Goal: Task Accomplishment & Management: Manage account settings

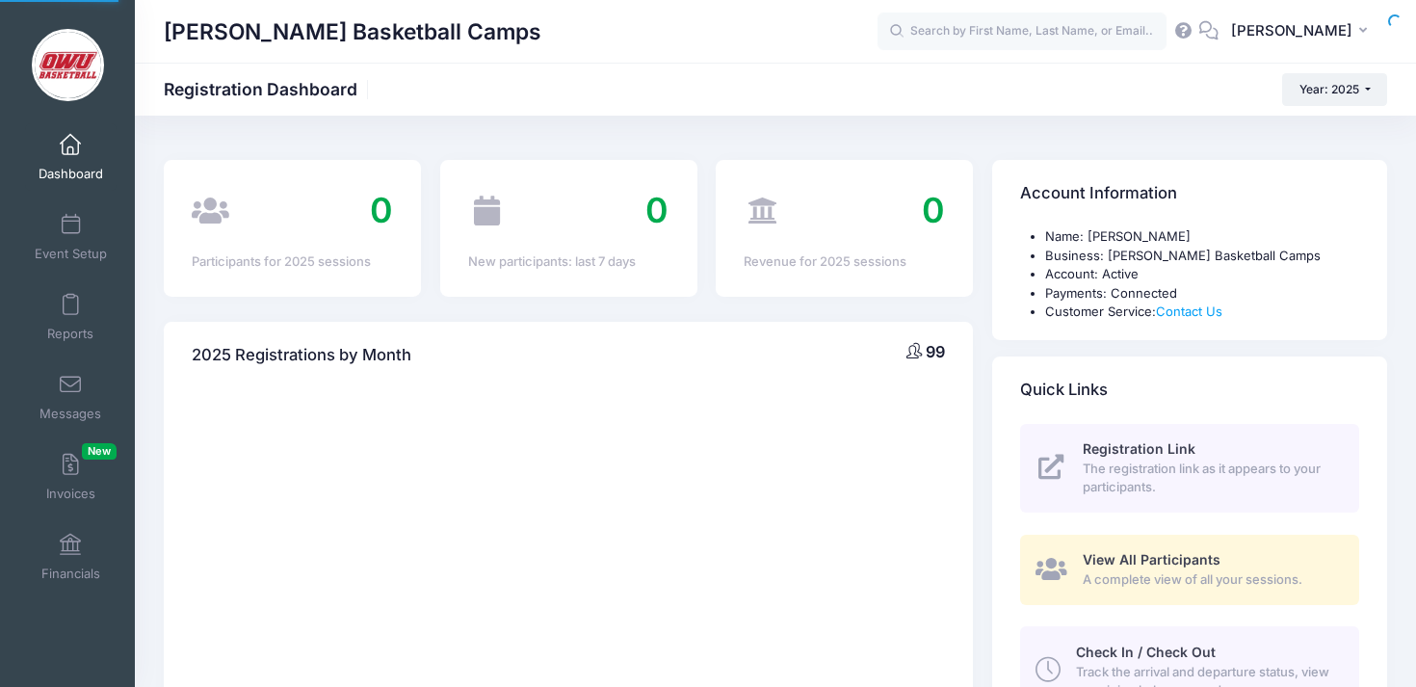
select select
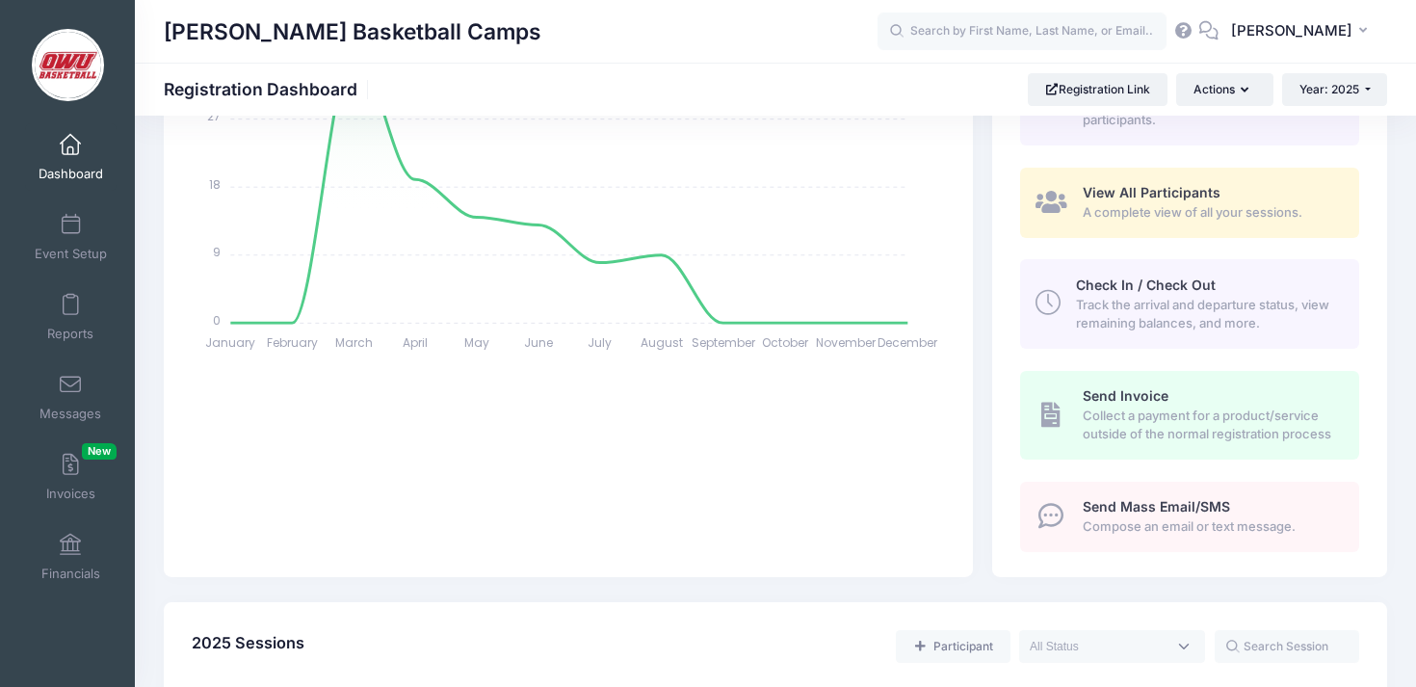
scroll to position [864, 0]
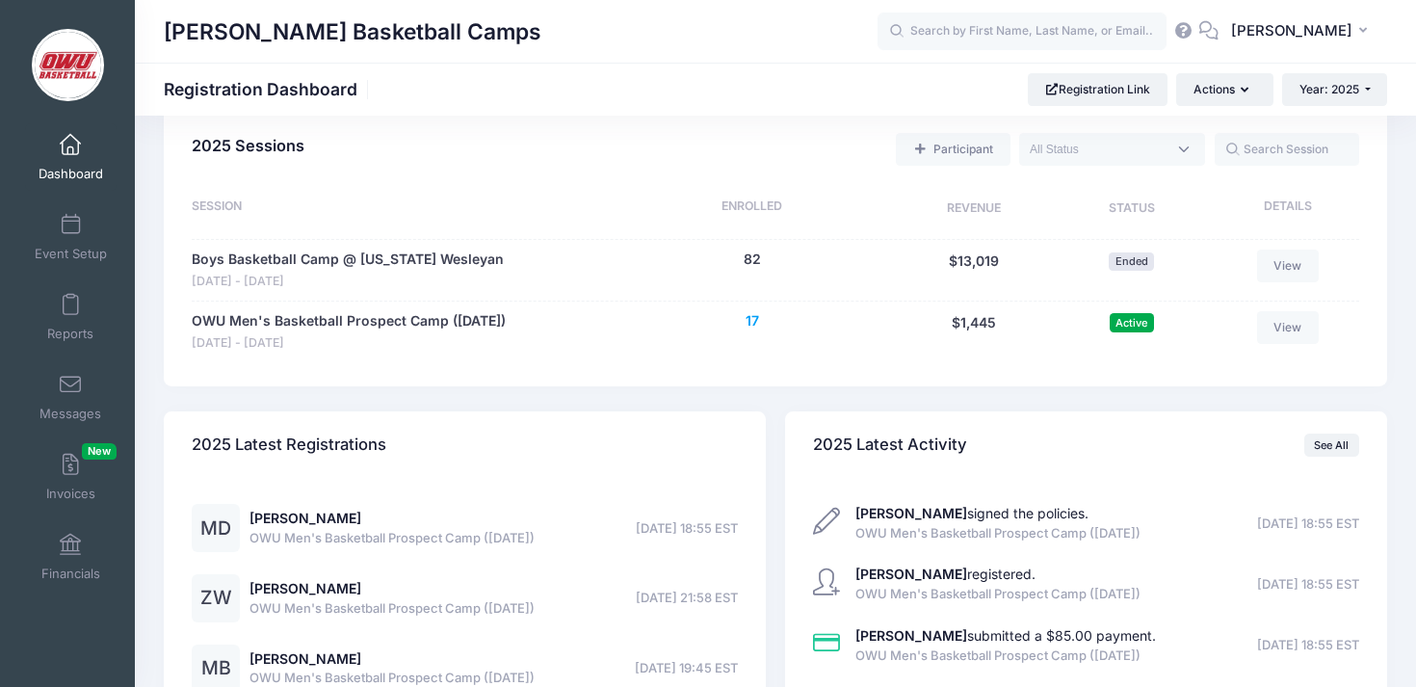
click at [745, 316] on button "17" at bounding box center [751, 321] width 13 height 20
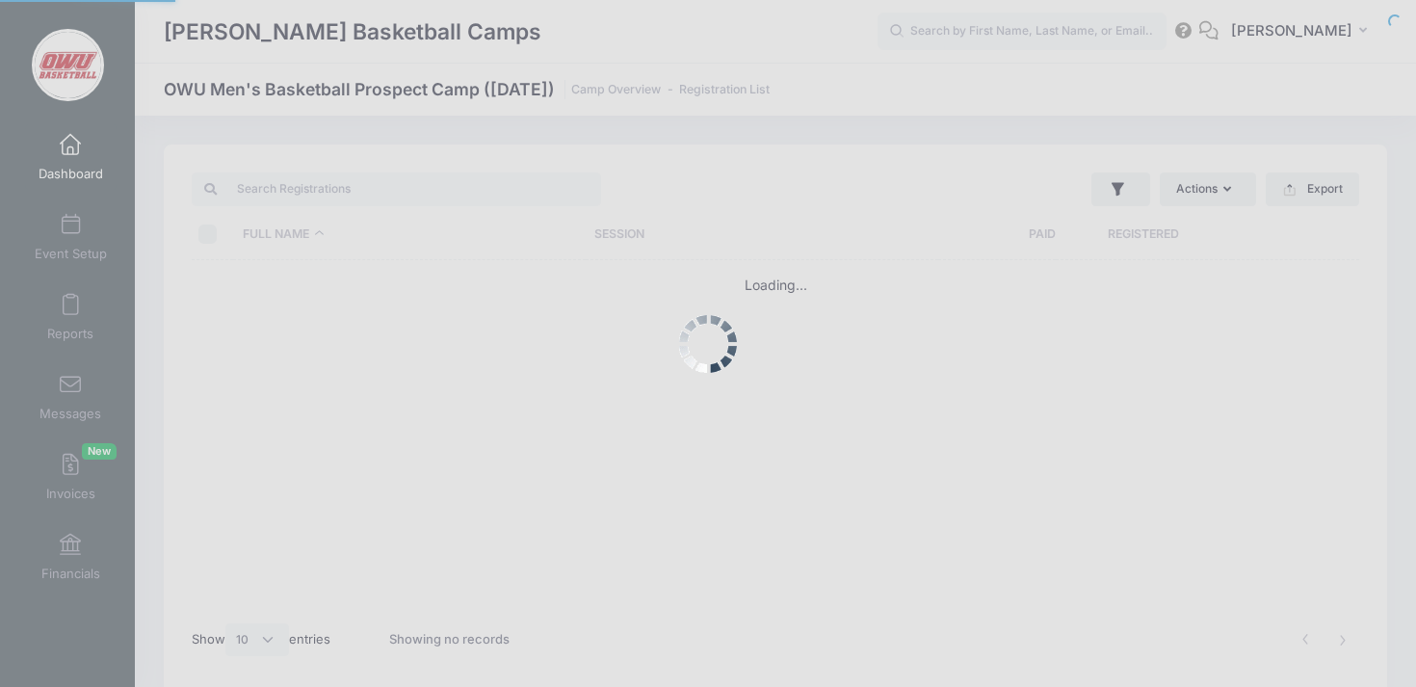
select select "10"
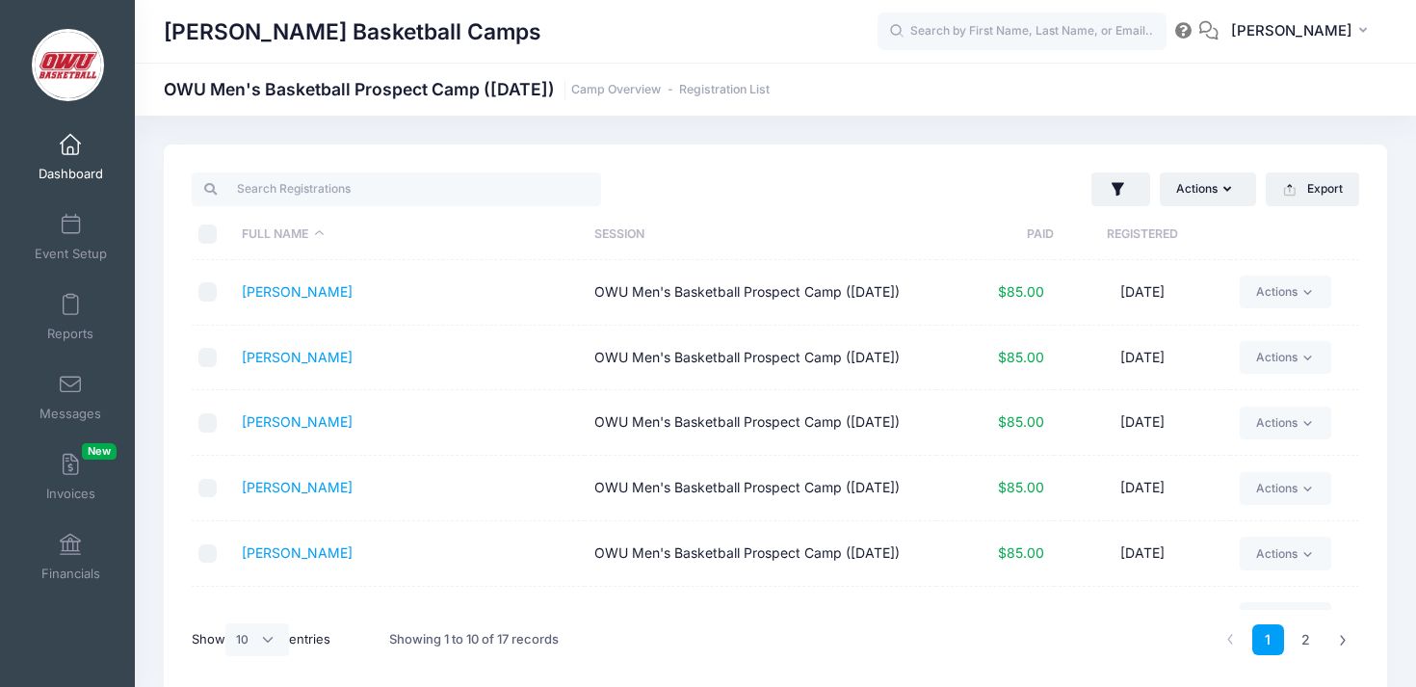
click at [1122, 248] on th "Registered" at bounding box center [1142, 234] width 176 height 51
click at [306, 295] on link "Dick, Matthew" at bounding box center [297, 291] width 111 height 16
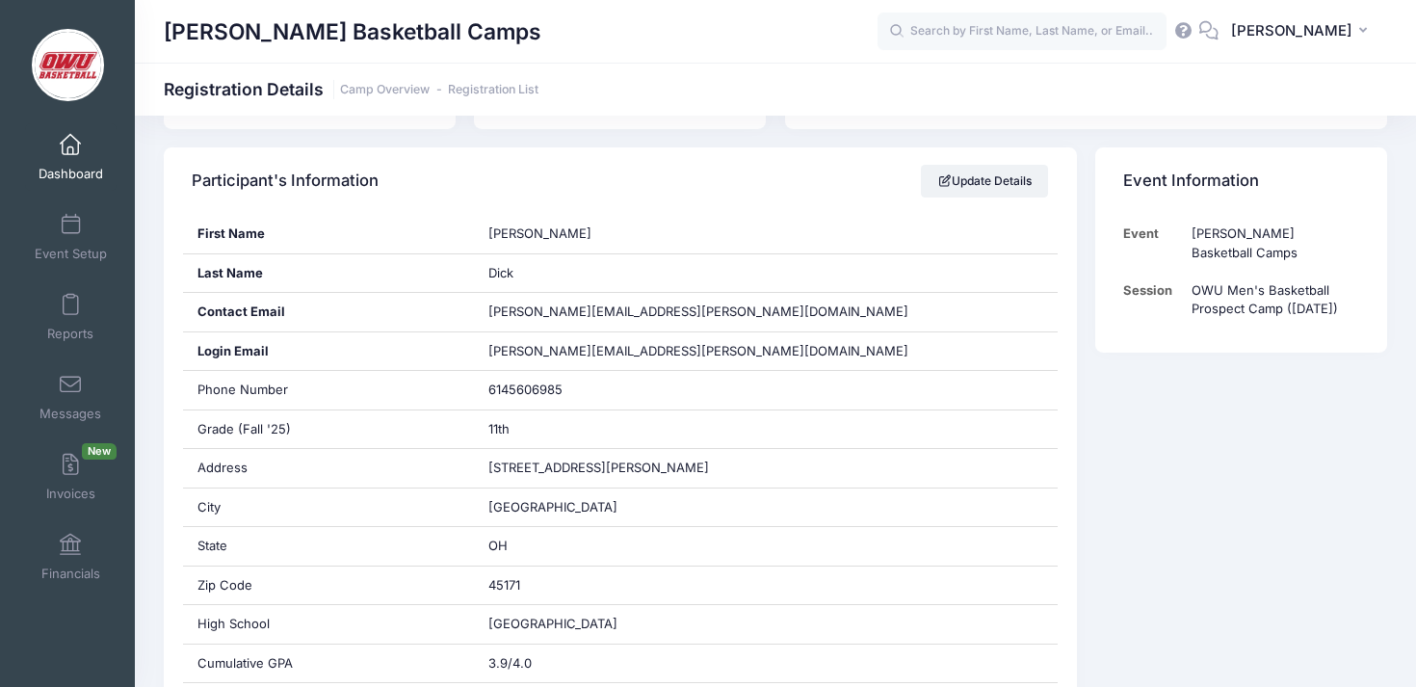
scroll to position [309, 0]
click at [1079, 365] on div "Participant's Information Update Details First Name Matthew Last Name Dick Cont…" at bounding box center [619, 581] width 931 height 867
click at [1082, 202] on div "Participant's Information Update Details First Name Matthew Last Name Dick Cont…" at bounding box center [619, 581] width 931 height 867
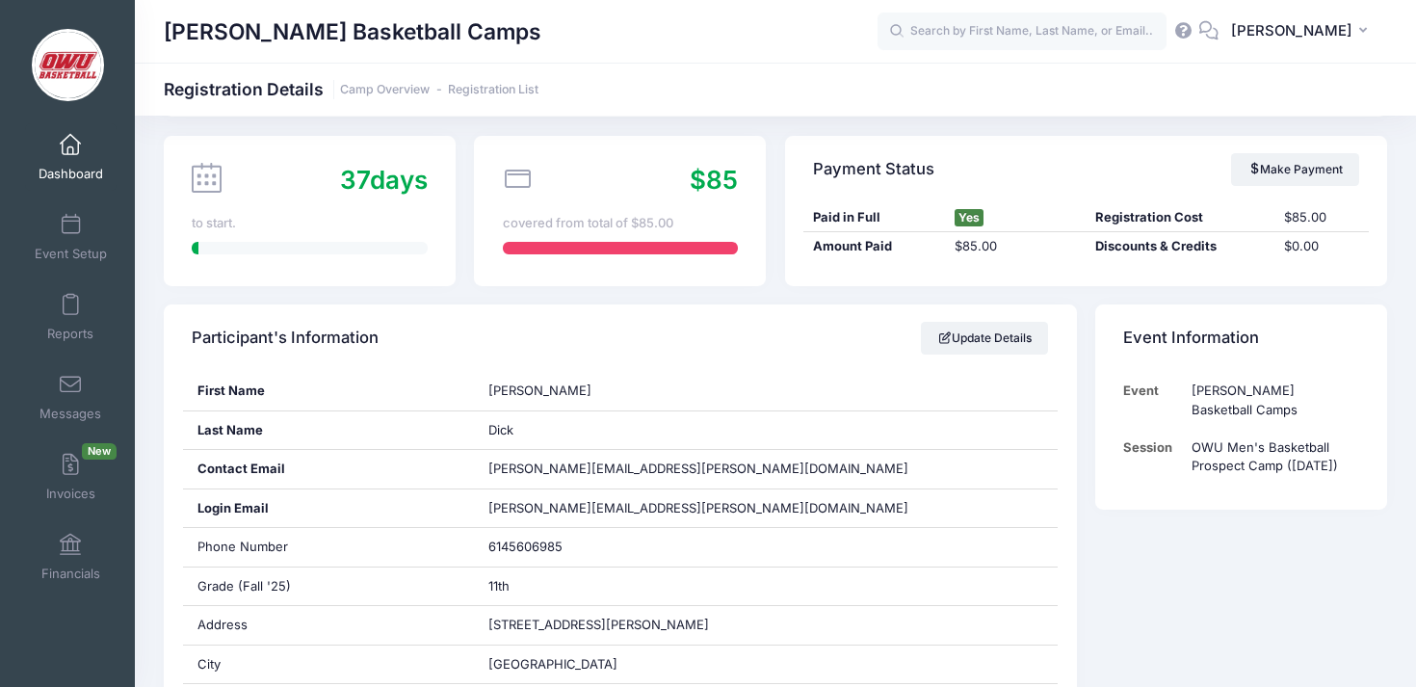
scroll to position [0, 0]
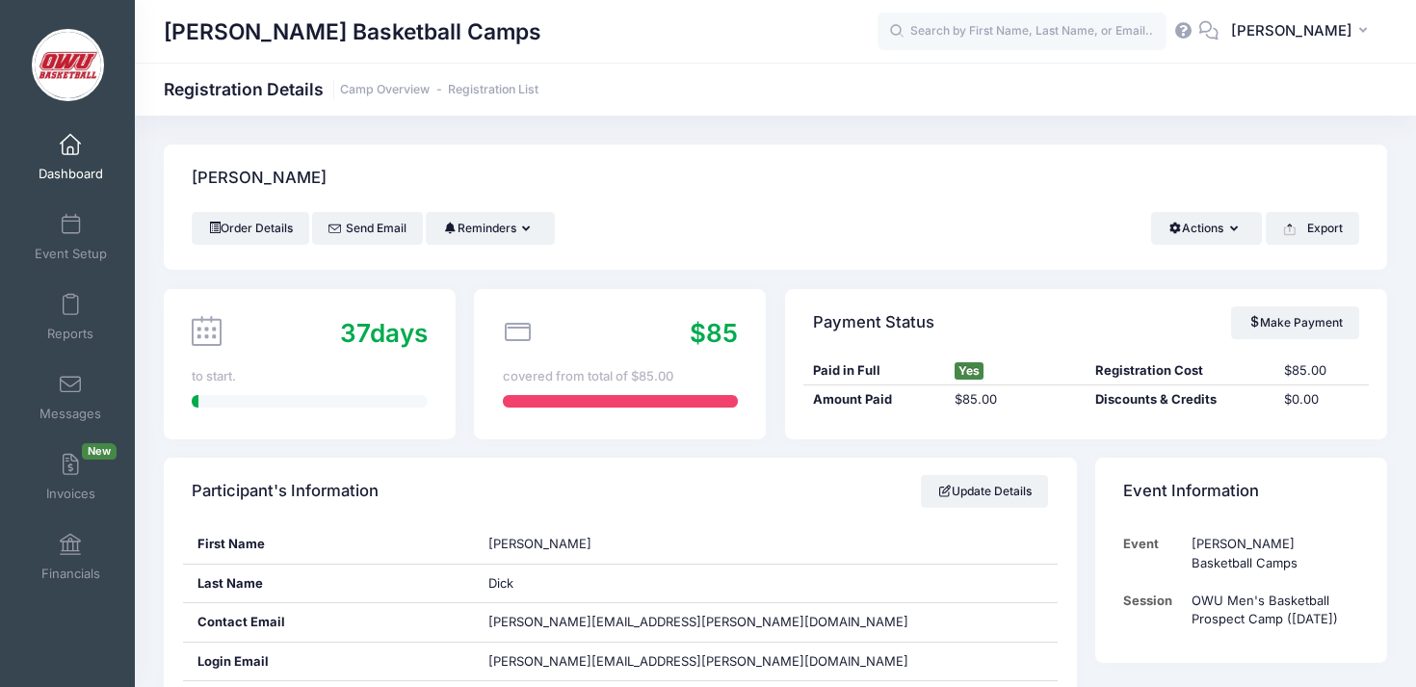
click at [664, 167] on div "[PERSON_NAME]" at bounding box center [775, 177] width 1223 height 67
click at [519, 92] on link "Registration List" at bounding box center [493, 90] width 91 height 14
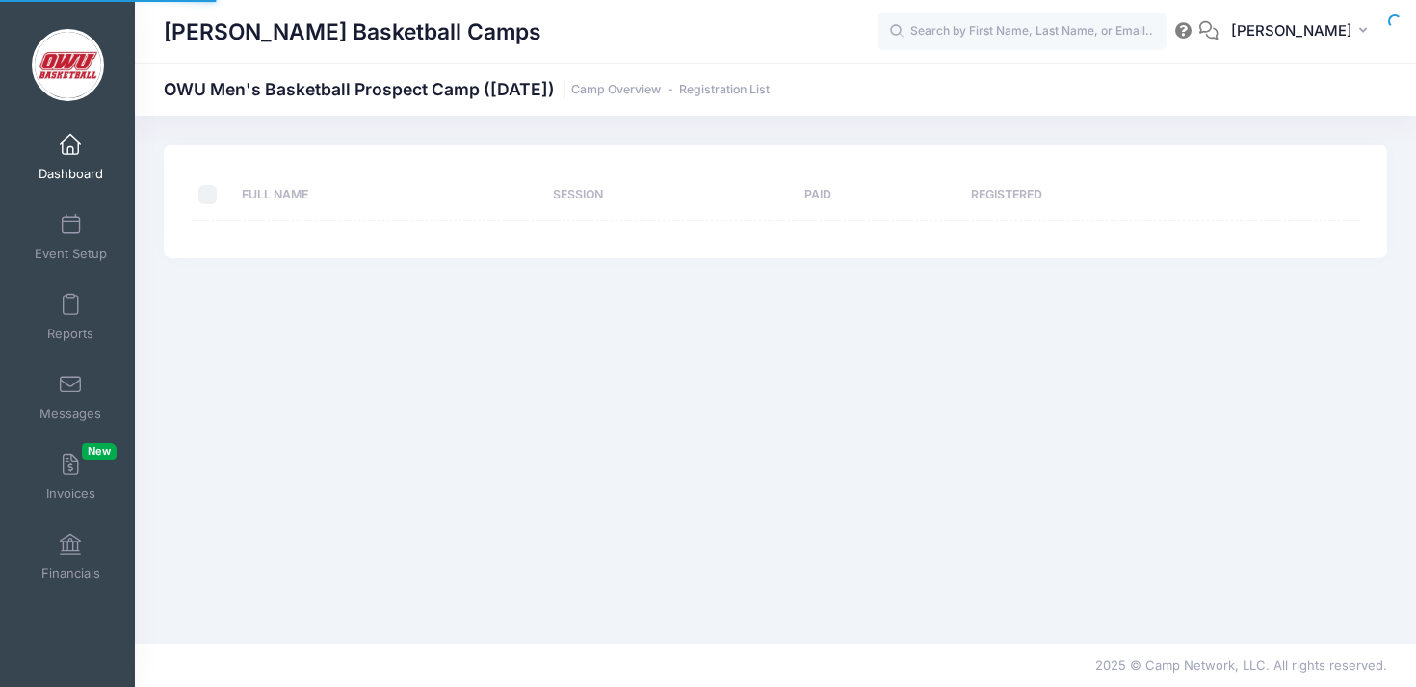
select select "10"
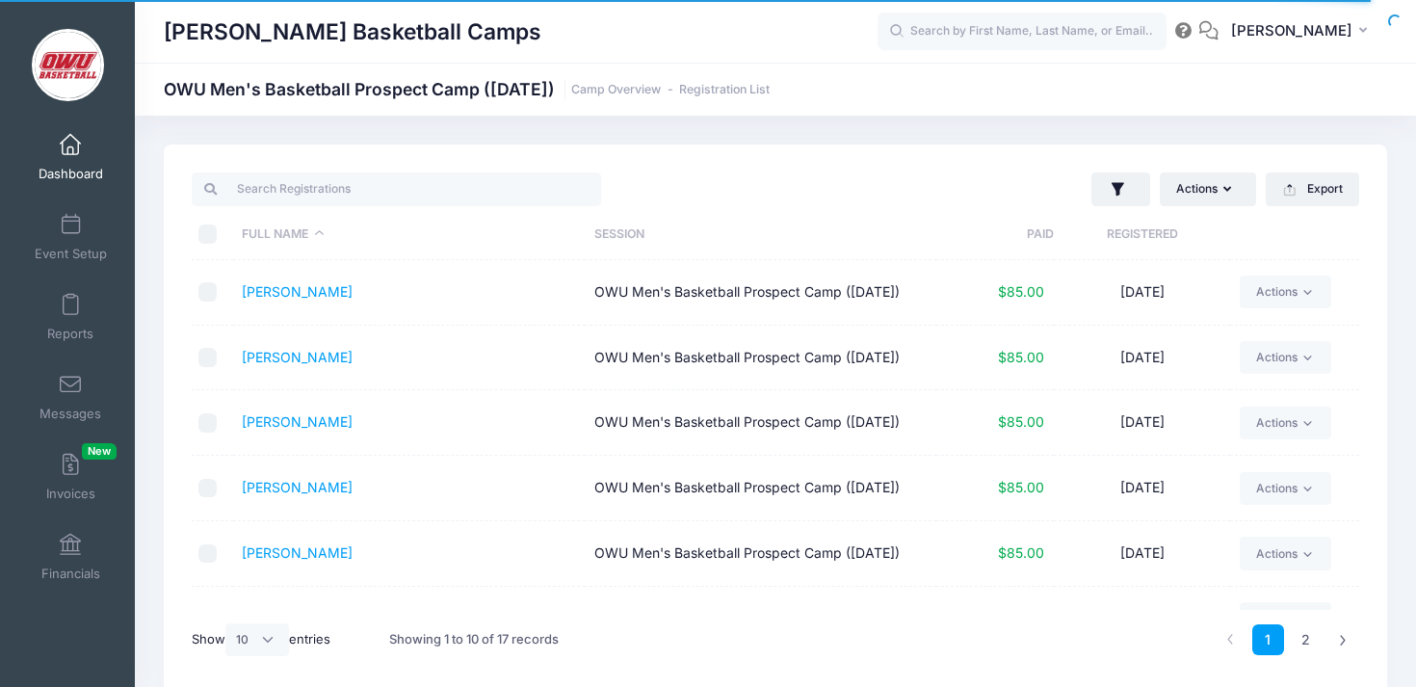
click at [68, 161] on link "Dashboard" at bounding box center [70, 156] width 91 height 67
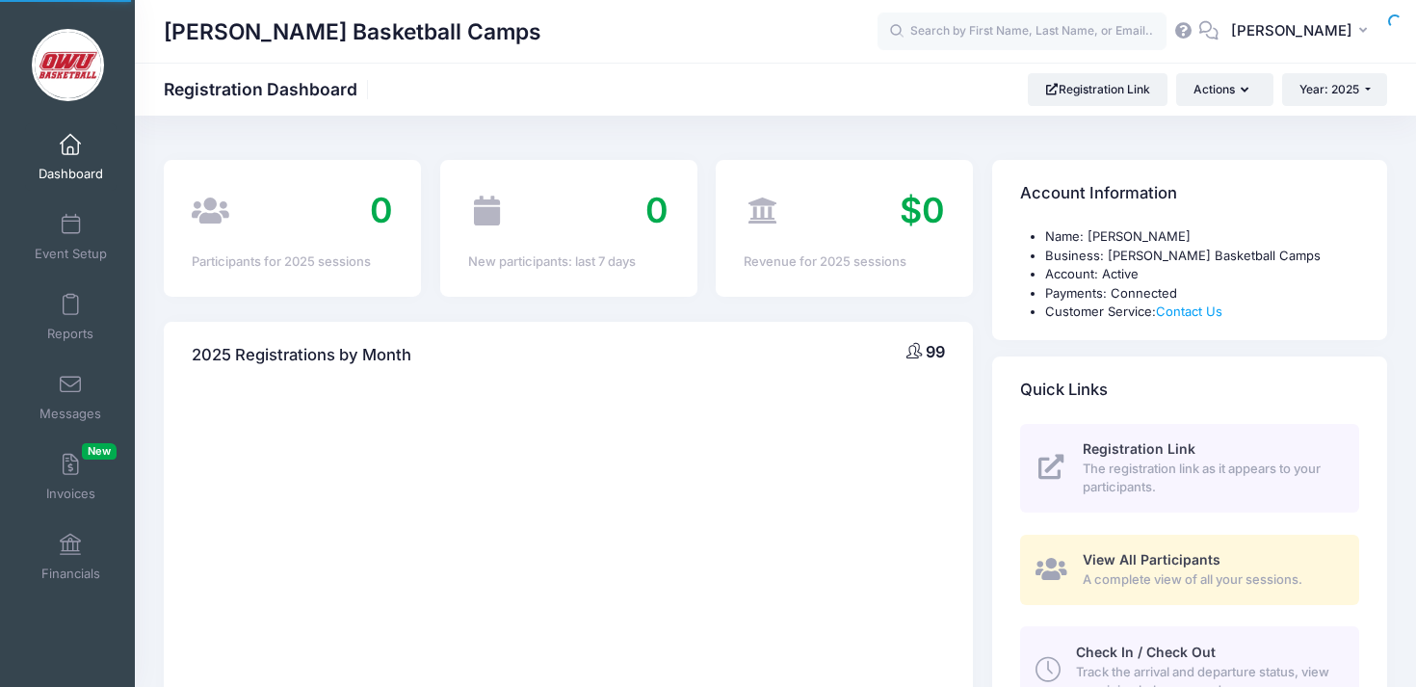
select select
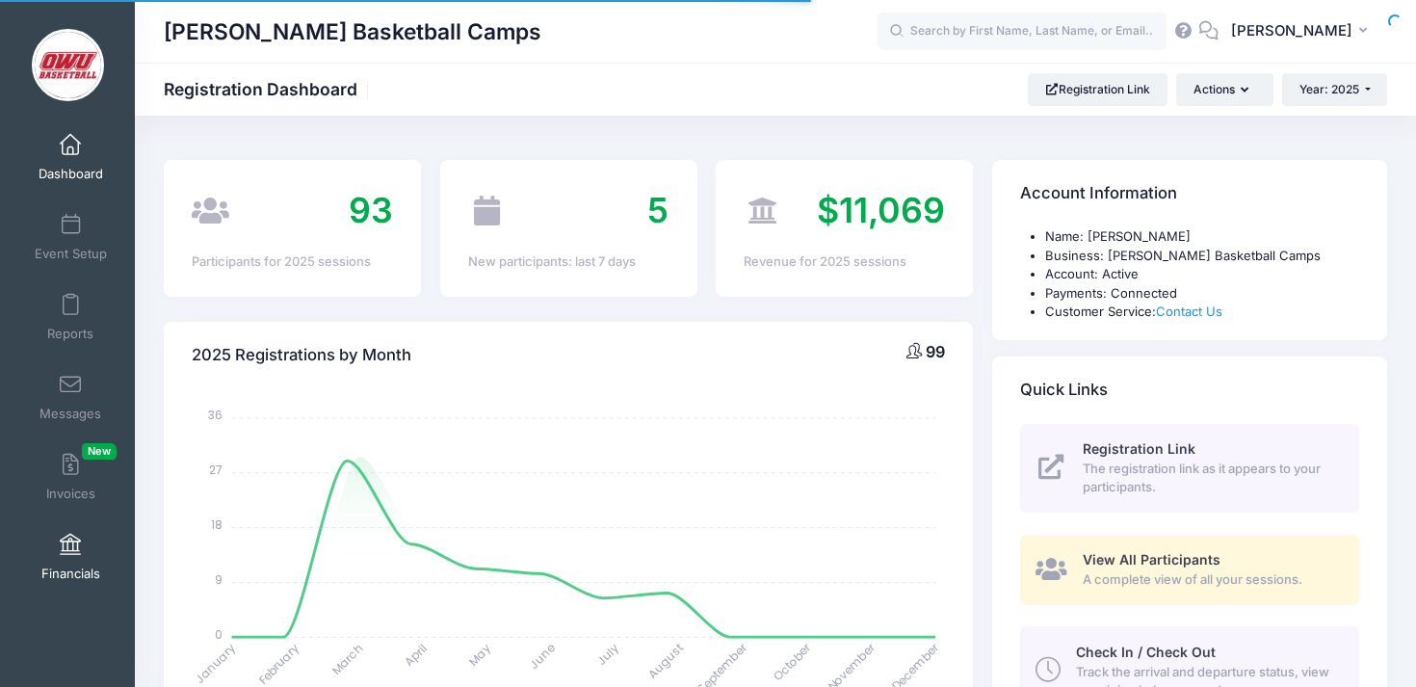
click at [92, 562] on link "Financials" at bounding box center [70, 556] width 91 height 67
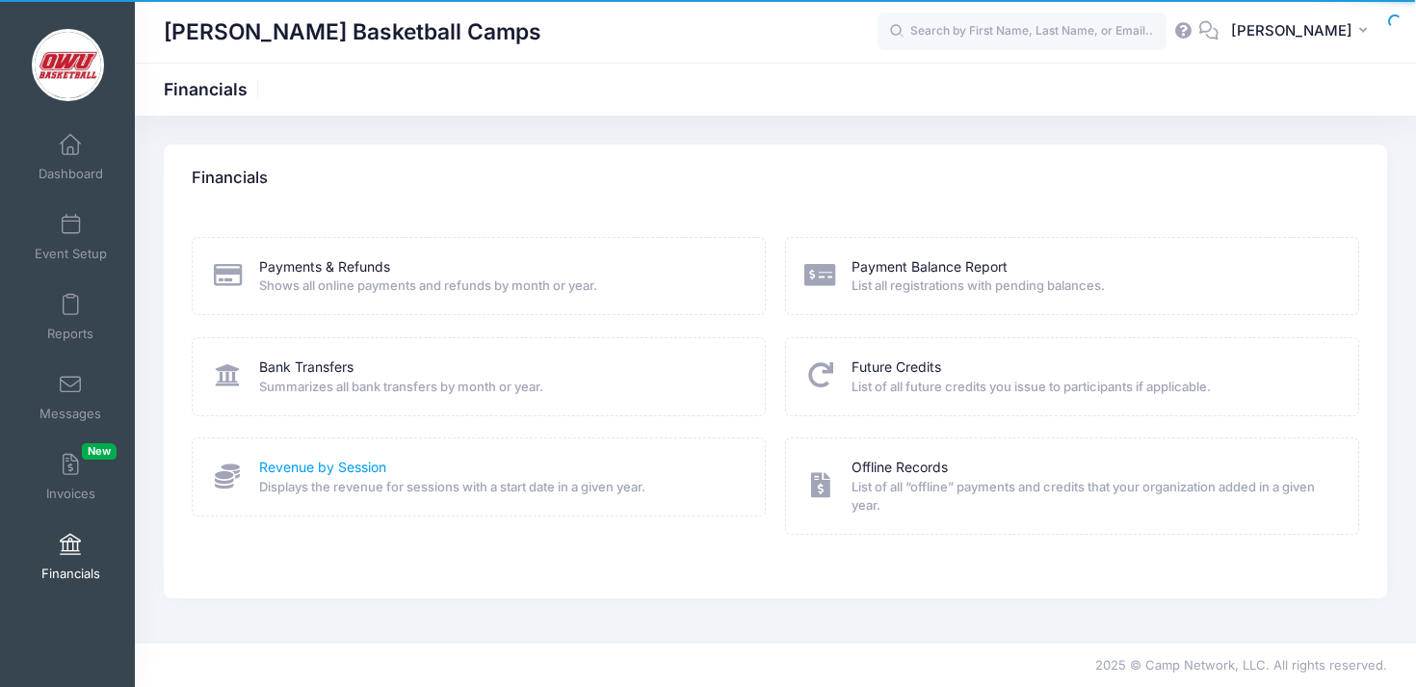
click at [381, 464] on link "Revenue by Session" at bounding box center [322, 467] width 127 height 20
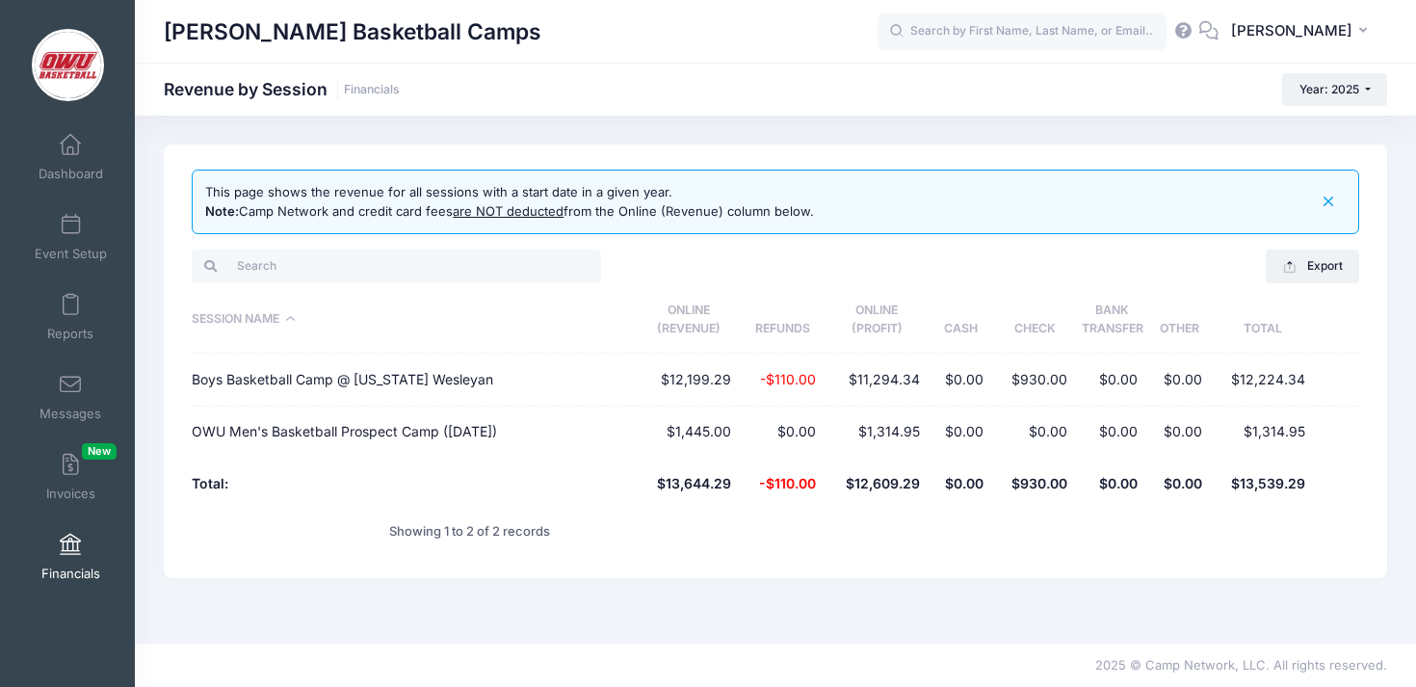
click at [972, 610] on div "This page shows the revenue for all sessions with a start date in a given year.…" at bounding box center [775, 379] width 1281 height 470
click at [1033, 593] on div "This page shows the revenue for all sessions with a start date in a given year.…" at bounding box center [775, 379] width 1281 height 470
click at [1182, 601] on div "This page shows the revenue for all sessions with a start date in a given year.…" at bounding box center [775, 379] width 1281 height 470
click at [1348, 375] on td at bounding box center [1337, 379] width 44 height 52
click at [1327, 364] on td at bounding box center [1337, 379] width 44 height 52
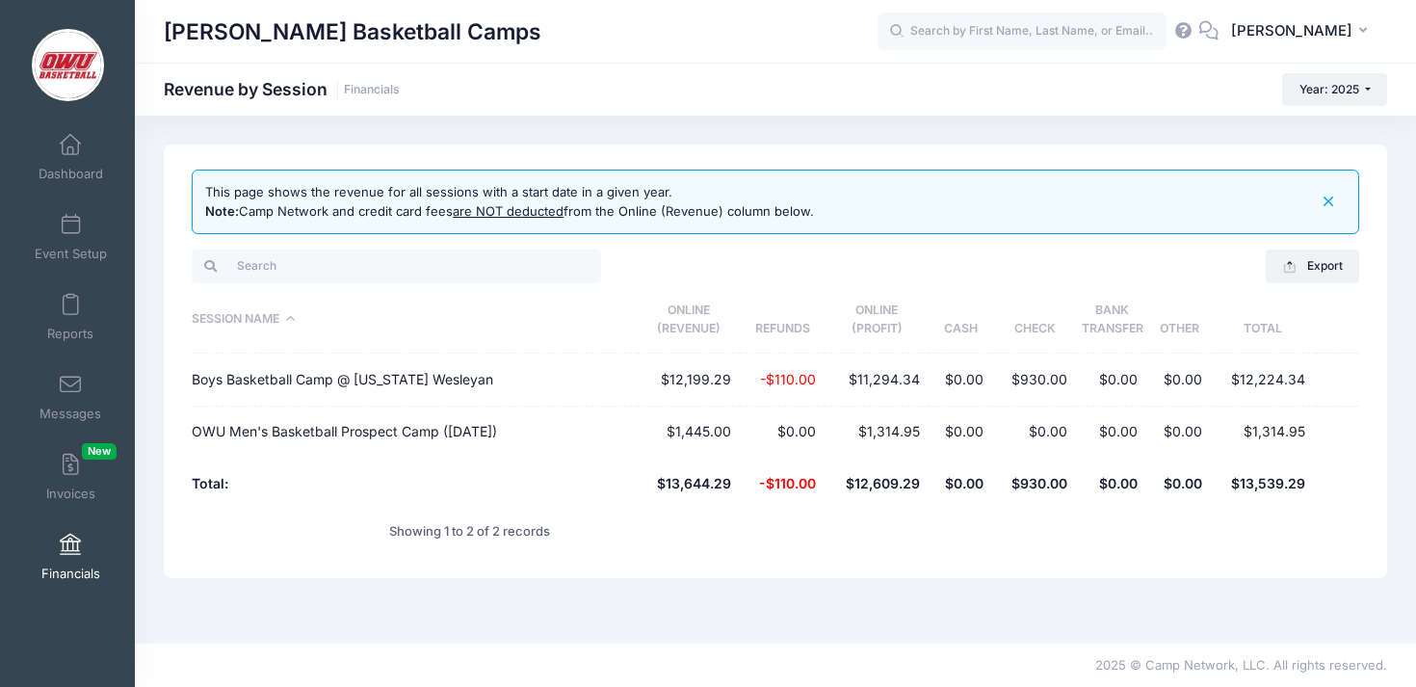
click at [1317, 302] on th at bounding box center [1337, 320] width 44 height 68
click at [1332, 200] on icon "button" at bounding box center [1328, 202] width 22 height 22
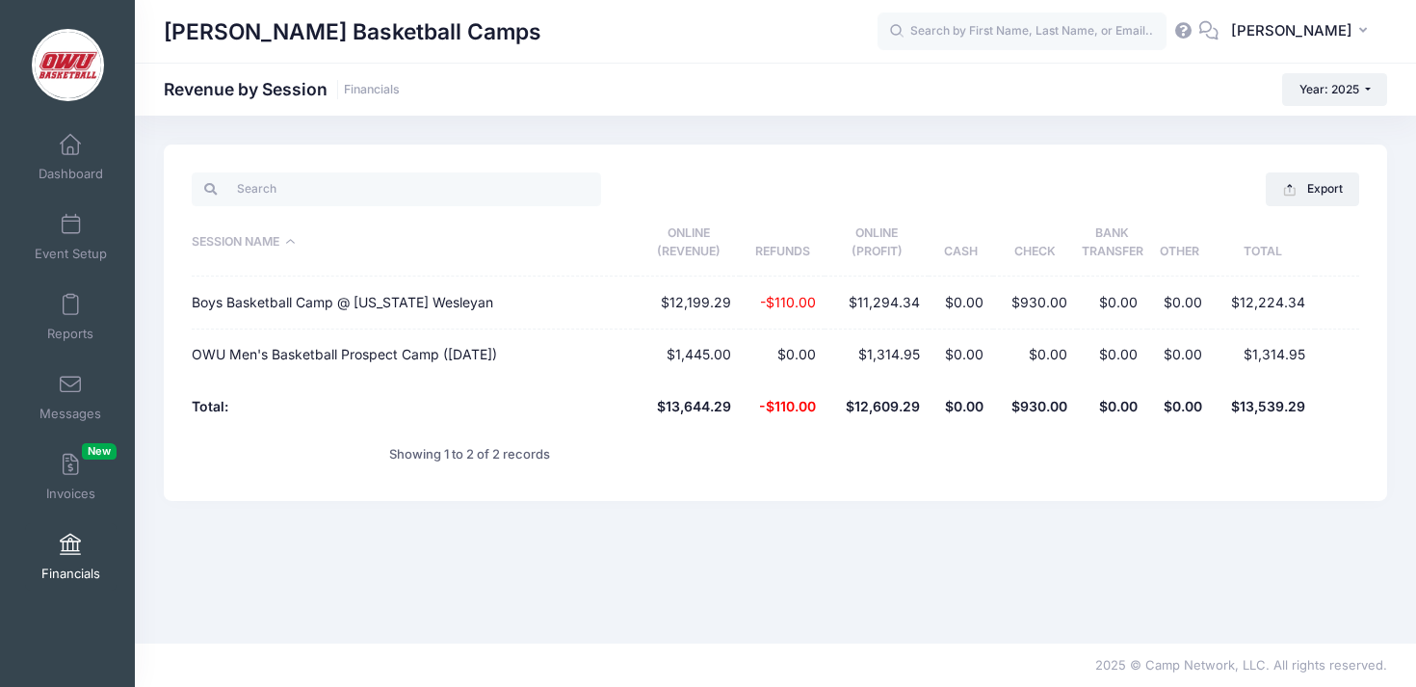
click at [900, 74] on div "David Vogel Basketball Camps Revenue by Session Financials Year: 2025 Year: 202…" at bounding box center [775, 89] width 1281 height 33
click at [684, 348] on td "$1,445.00" at bounding box center [689, 354] width 104 height 51
click at [685, 444] on div at bounding box center [972, 454] width 593 height 44
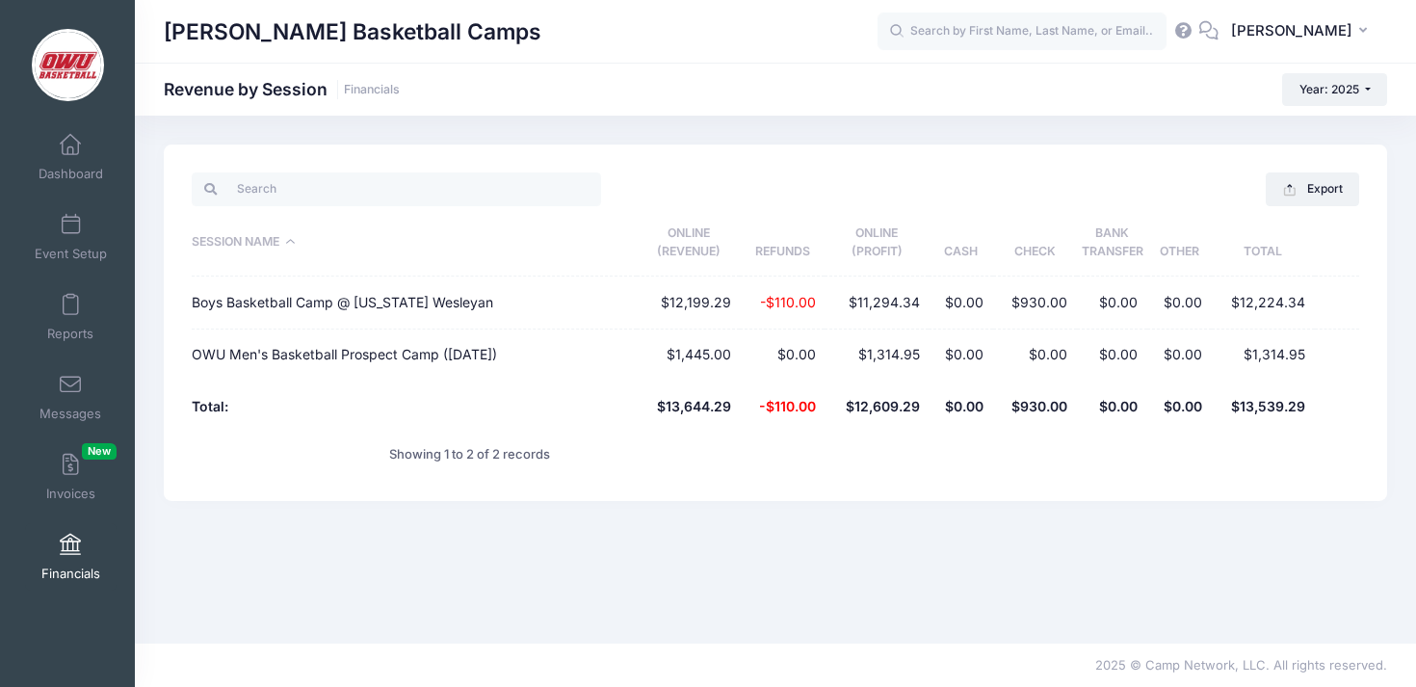
click at [818, 157] on div "Export Excel CSV Print Session Name Online (Revenue) Refunds Online (Profit) Ca…" at bounding box center [775, 322] width 1223 height 356
click at [1333, 30] on span "[PERSON_NAME]" at bounding box center [1291, 30] width 121 height 21
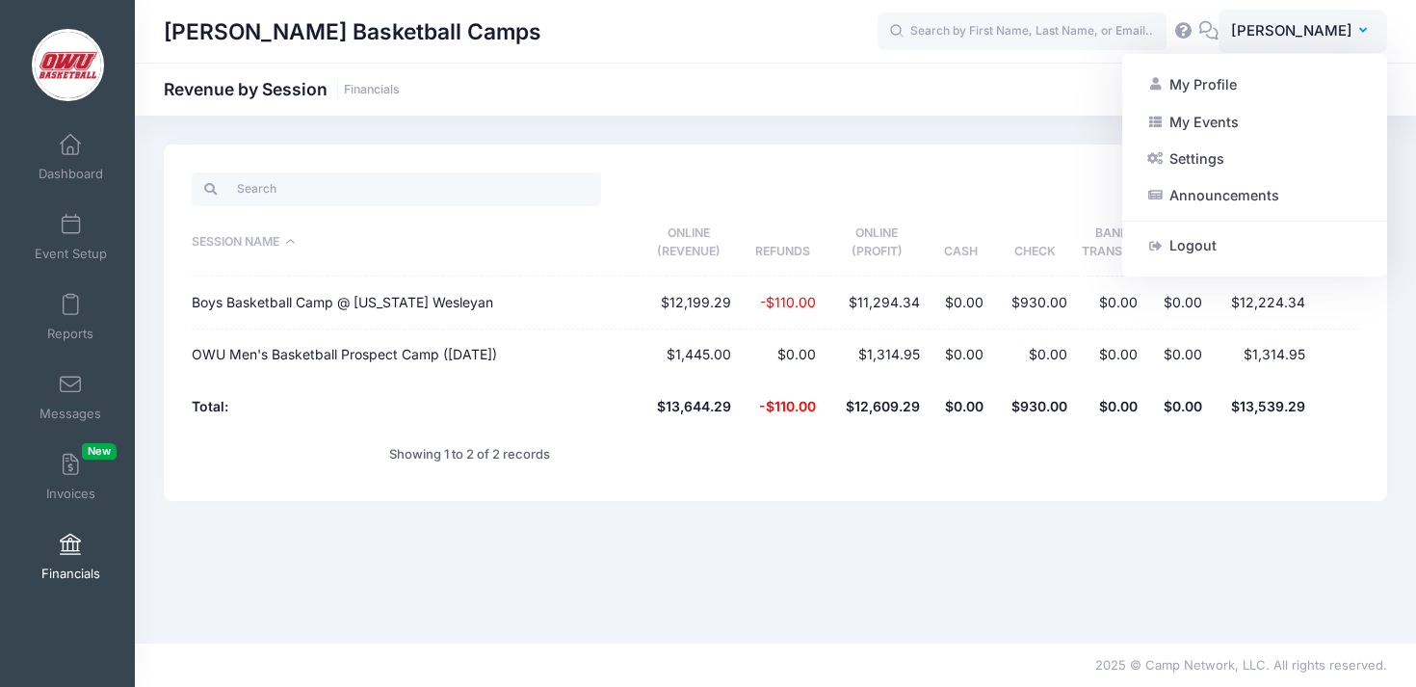
click at [781, 174] on div "Export Excel CSV Print" at bounding box center [1071, 189] width 593 height 39
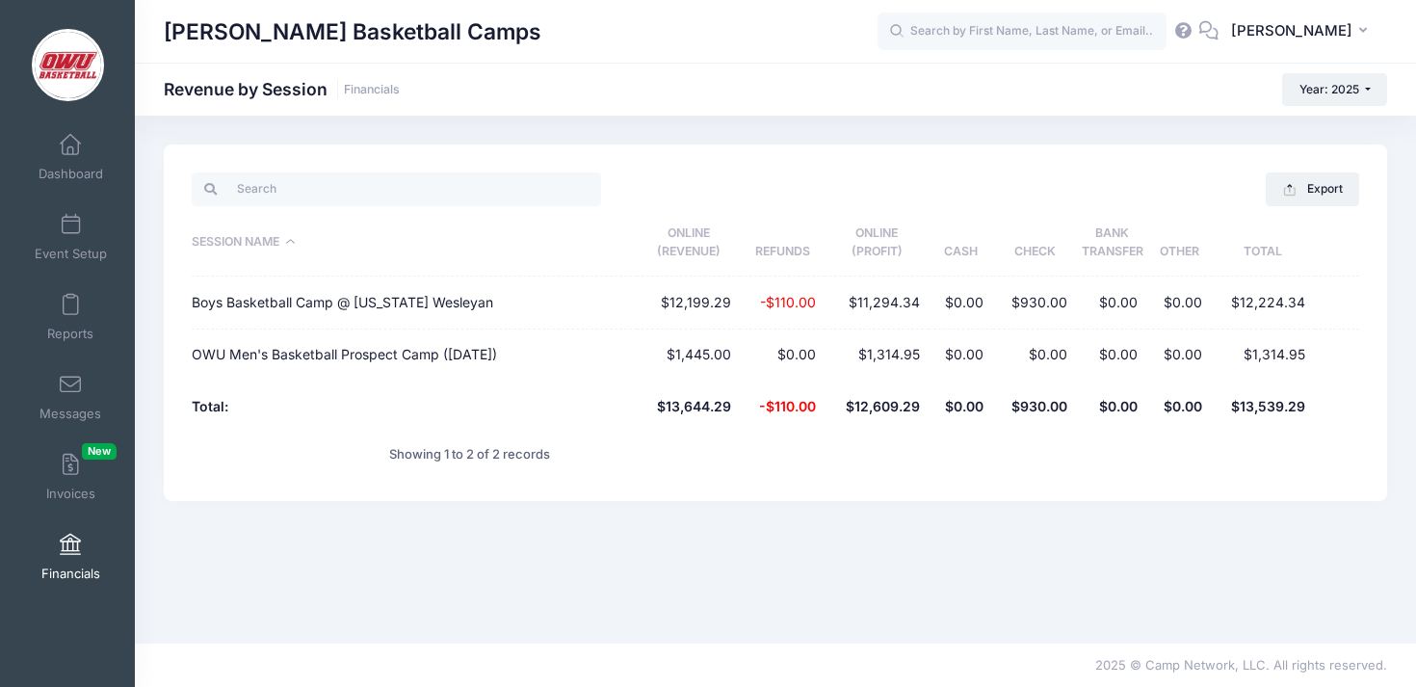
click at [70, 556] on link "Financials" at bounding box center [70, 556] width 91 height 67
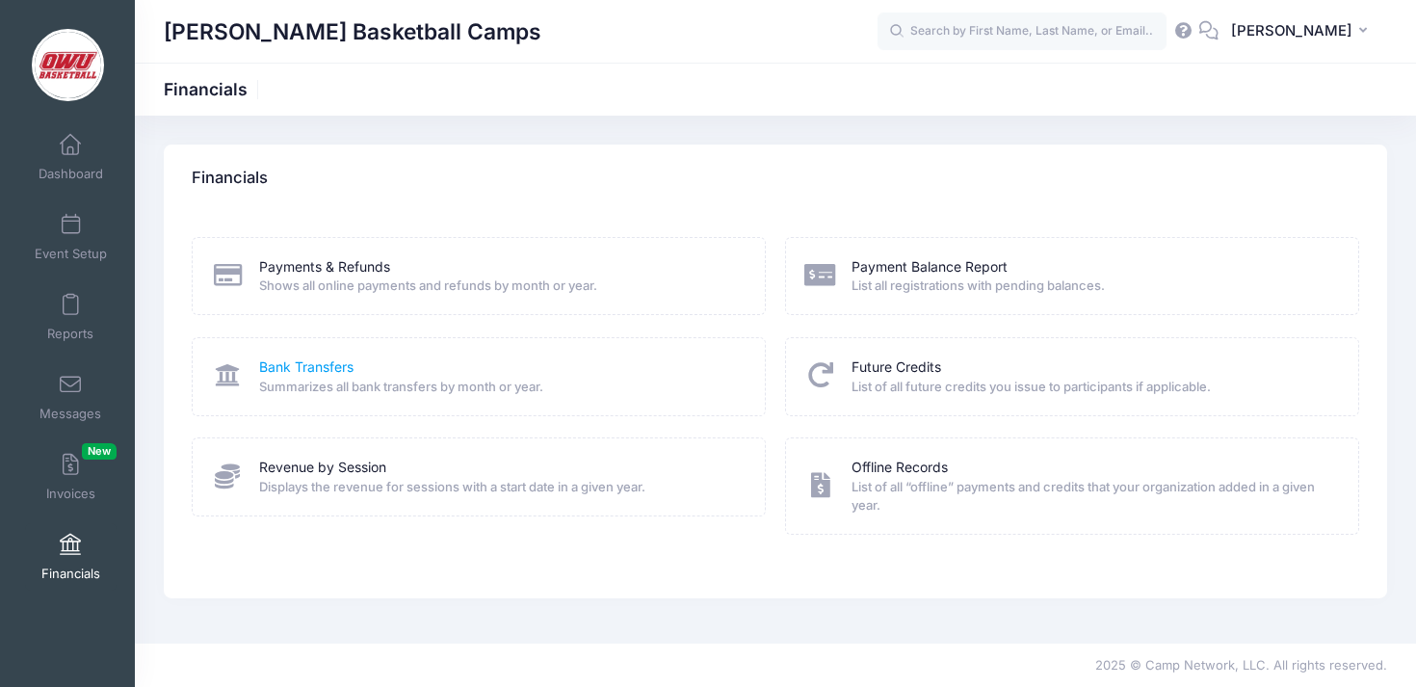
click at [330, 367] on link "Bank Transfers" at bounding box center [306, 367] width 94 height 20
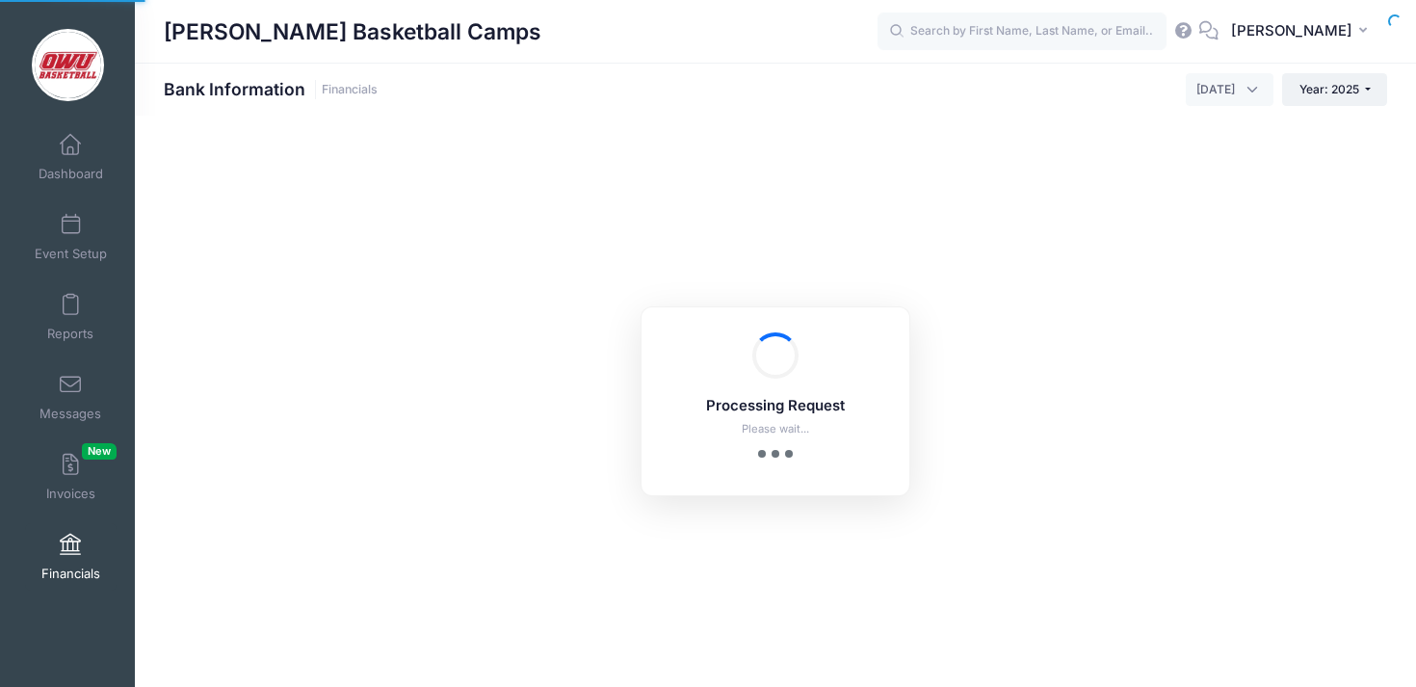
select select "10"
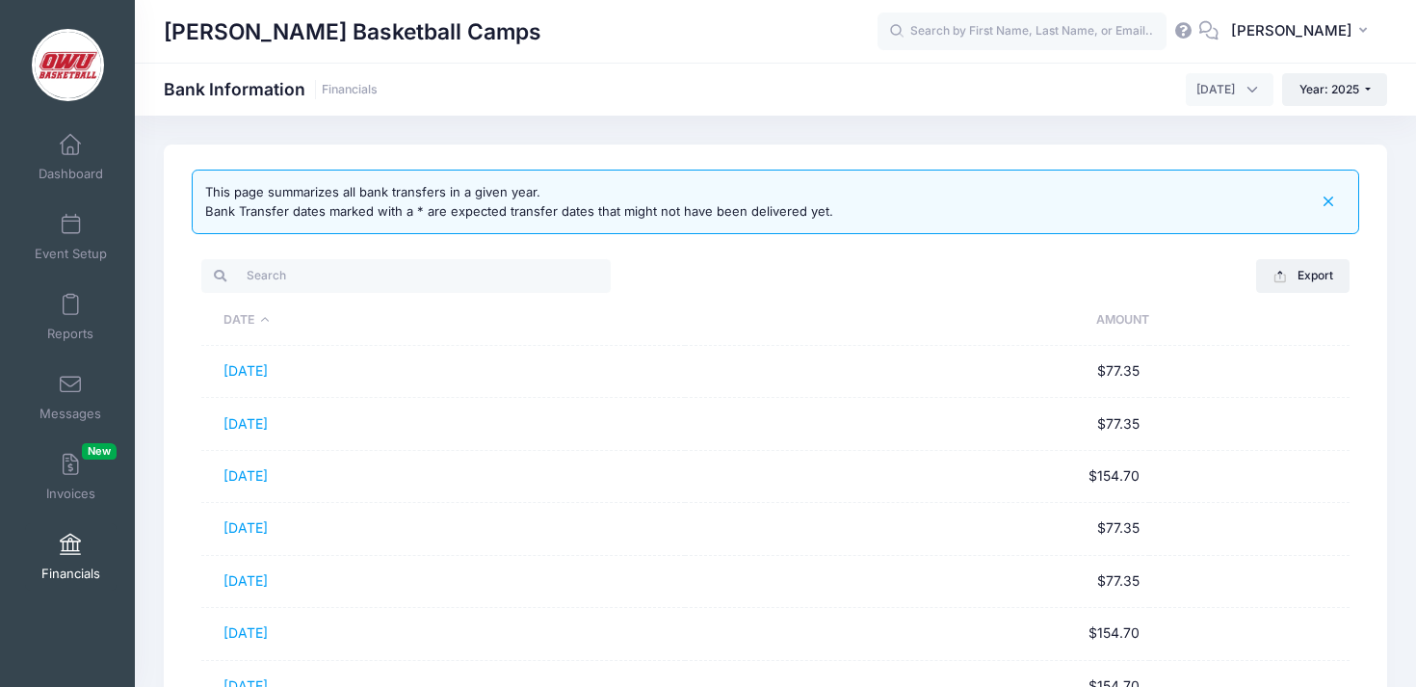
click at [1335, 201] on icon "button" at bounding box center [1328, 202] width 22 height 22
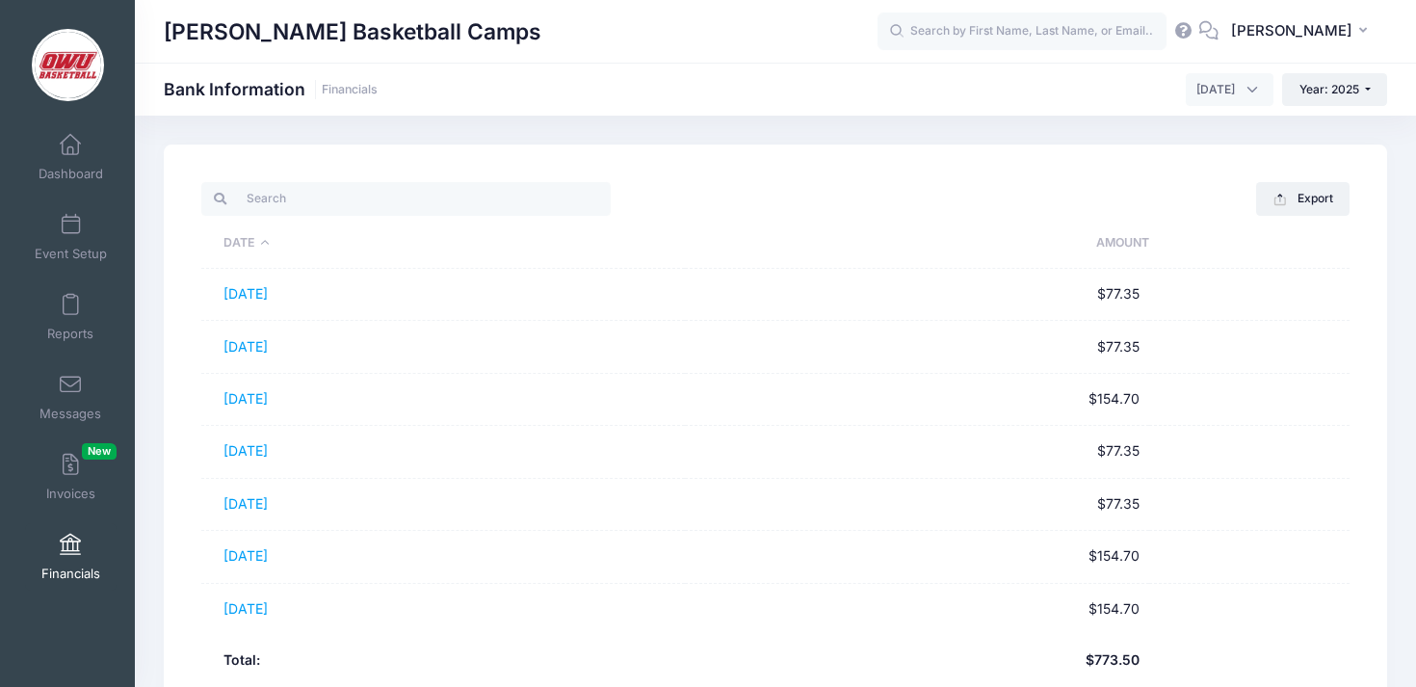
click at [239, 256] on th "Date" at bounding box center [442, 244] width 483 height 50
click at [1320, 18] on button "DV [PERSON_NAME]" at bounding box center [1302, 32] width 169 height 44
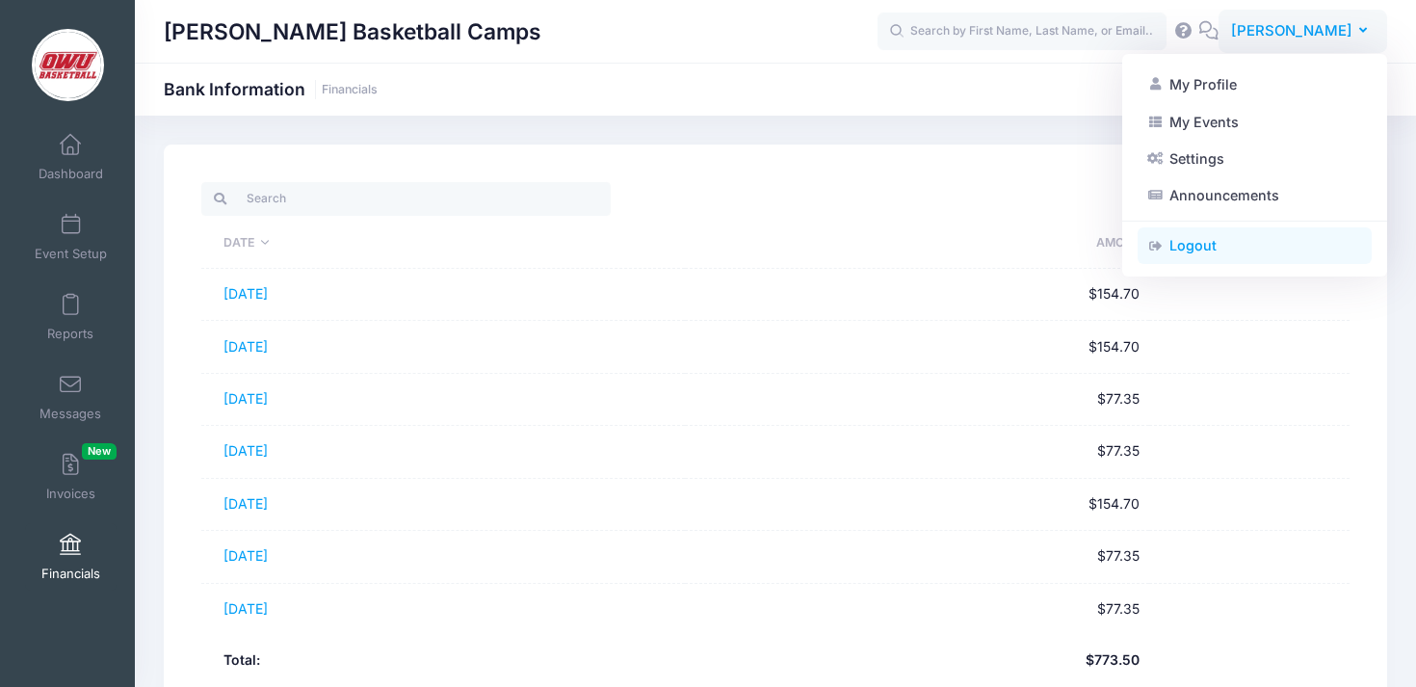
click at [1175, 243] on link "Logout" at bounding box center [1254, 245] width 234 height 37
